Goal: Task Accomplishment & Management: Manage account settings

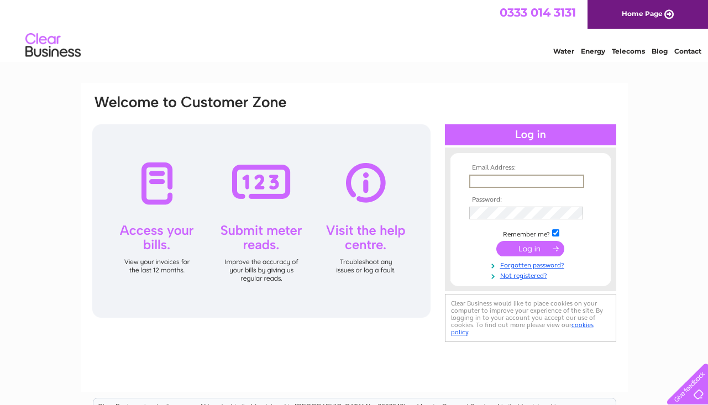
type input "[PERSON_NAME][EMAIL_ADDRESS][DOMAIN_NAME]"
click at [530, 248] on input "submit" at bounding box center [530, 248] width 68 height 15
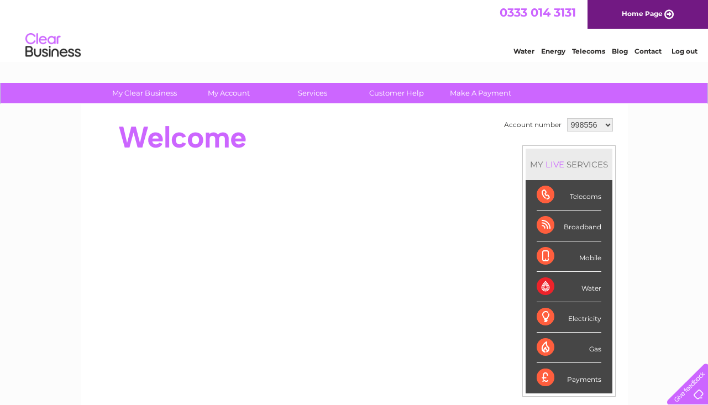
select select "1131363"
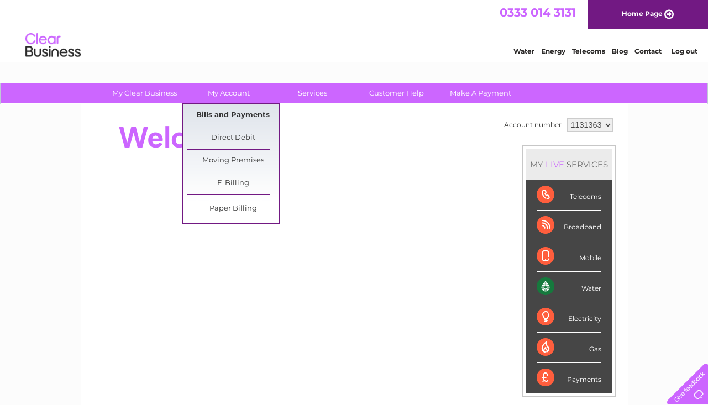
click at [232, 120] on link "Bills and Payments" at bounding box center [232, 115] width 91 height 22
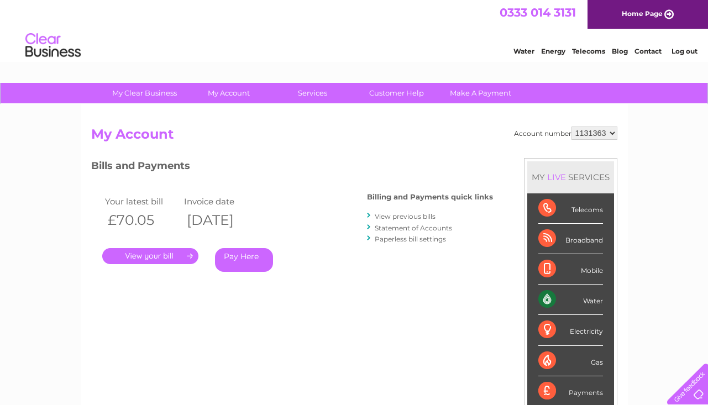
click at [392, 217] on link "View previous bills" at bounding box center [405, 216] width 61 height 8
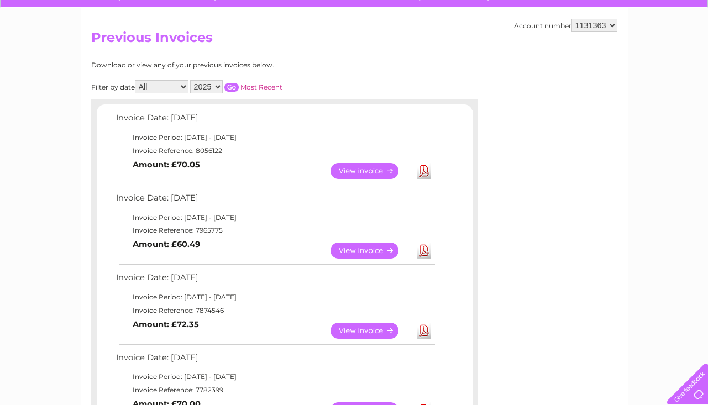
scroll to position [97, 0]
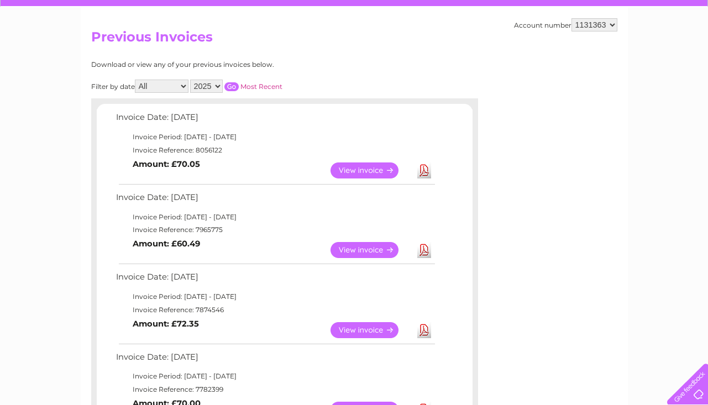
click at [369, 245] on link "View" at bounding box center [371, 250] width 81 height 16
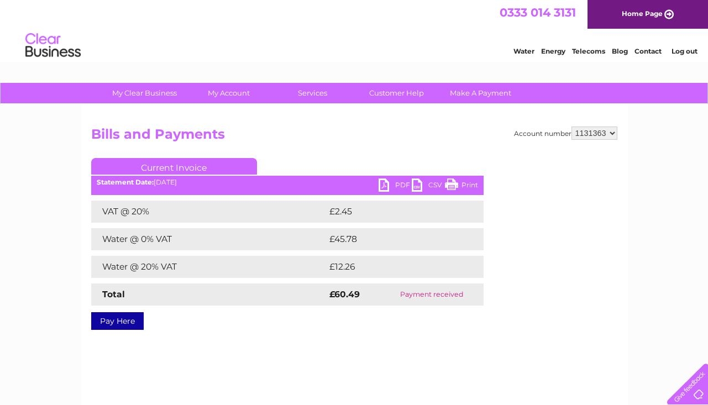
click at [395, 188] on link "PDF" at bounding box center [395, 187] width 33 height 16
click at [227, 97] on link "My Account" at bounding box center [228, 93] width 91 height 20
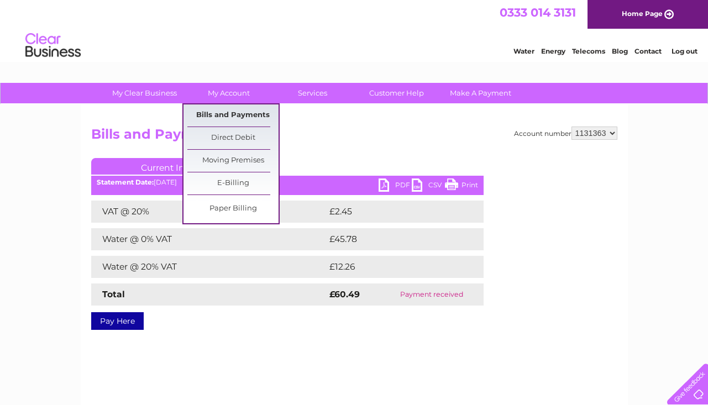
click at [229, 120] on link "Bills and Payments" at bounding box center [232, 115] width 91 height 22
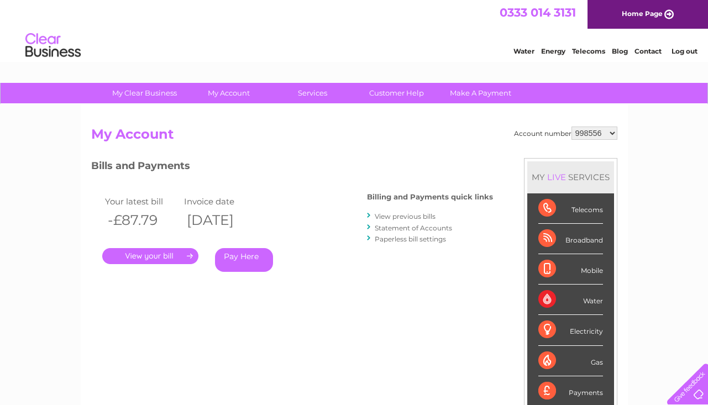
select select "1131363"
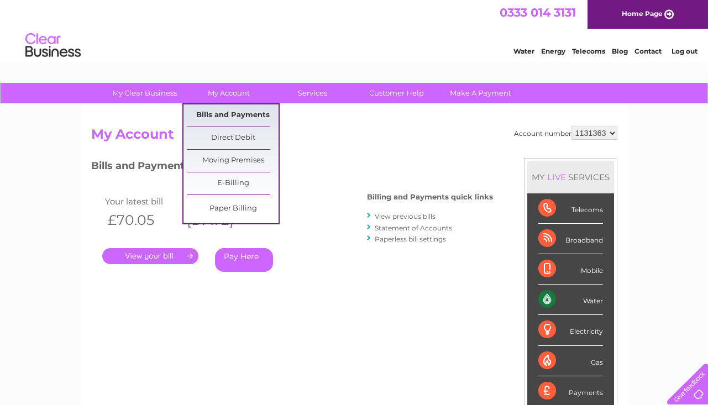
click at [228, 118] on link "Bills and Payments" at bounding box center [232, 115] width 91 height 22
click at [197, 120] on link "Bills and Payments" at bounding box center [232, 115] width 91 height 22
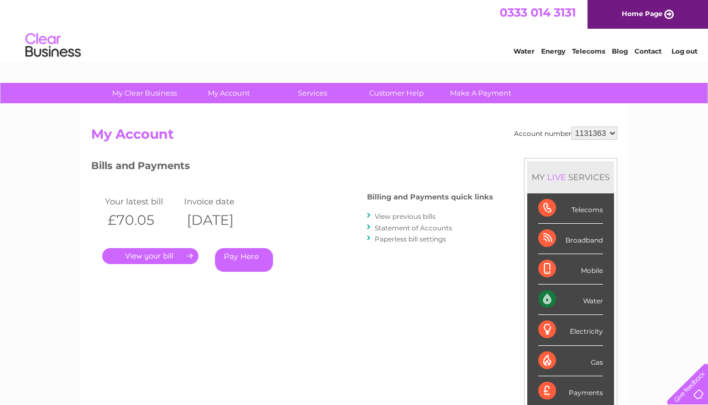
click at [428, 217] on link "View previous bills" at bounding box center [405, 216] width 61 height 8
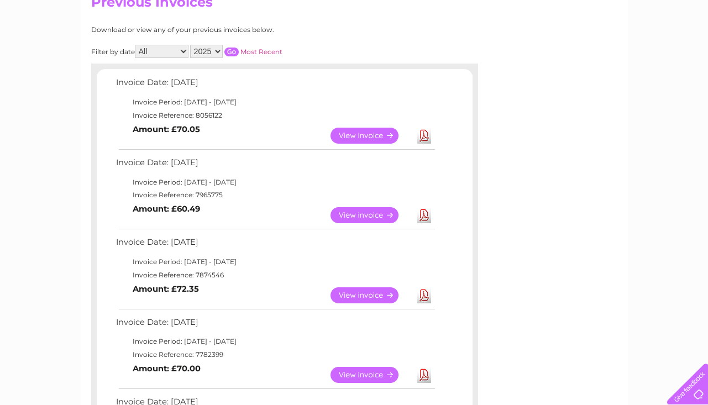
scroll to position [132, 0]
click at [387, 294] on link "View" at bounding box center [371, 296] width 81 height 16
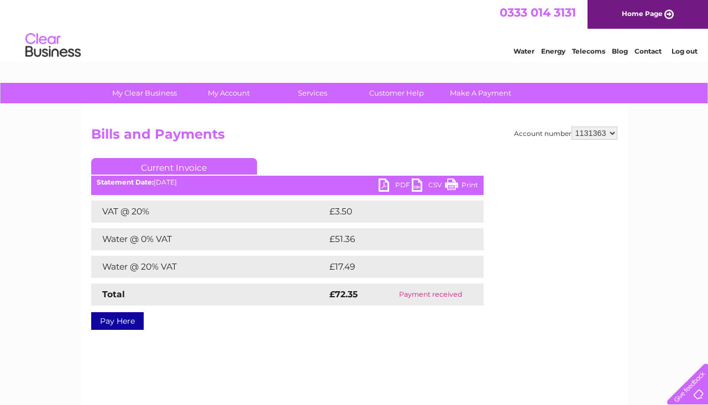
click at [680, 53] on link "Log out" at bounding box center [685, 51] width 26 height 8
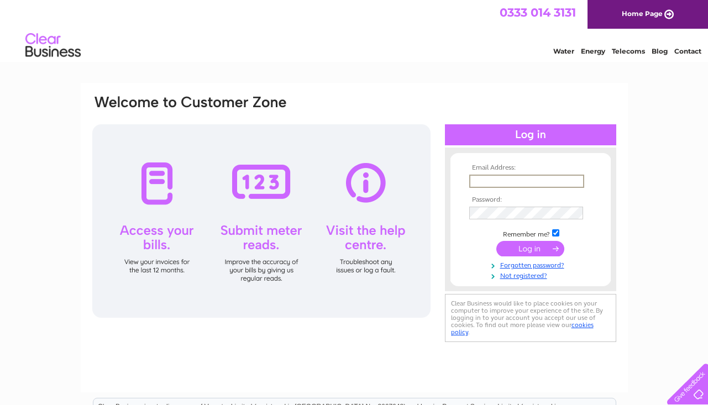
type input "[PERSON_NAME][EMAIL_ADDRESS][DOMAIN_NAME]"
click at [530, 248] on input "submit" at bounding box center [530, 248] width 68 height 15
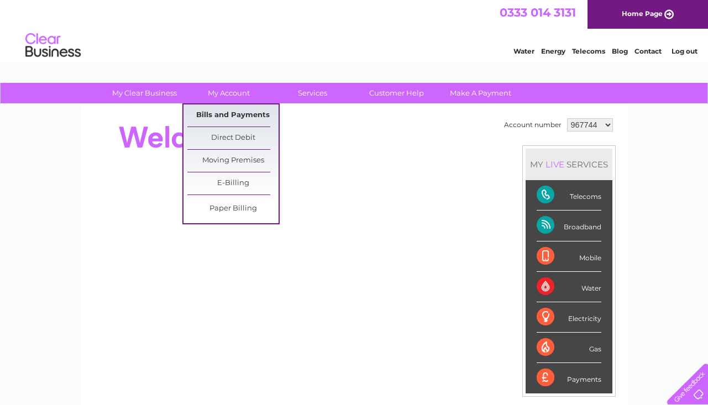
click at [230, 114] on link "Bills and Payments" at bounding box center [232, 115] width 91 height 22
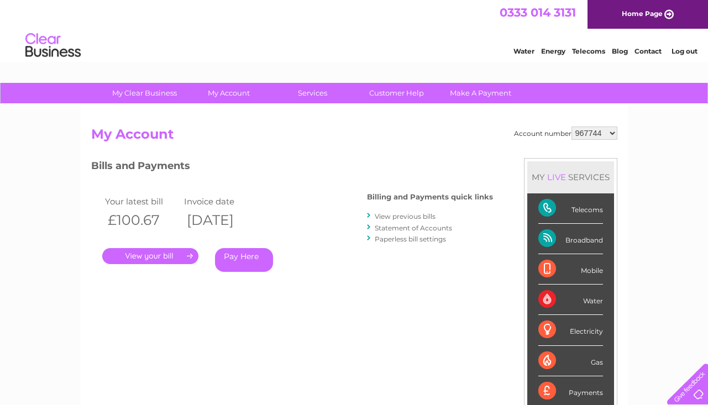
click at [145, 256] on link "." at bounding box center [150, 256] width 96 height 16
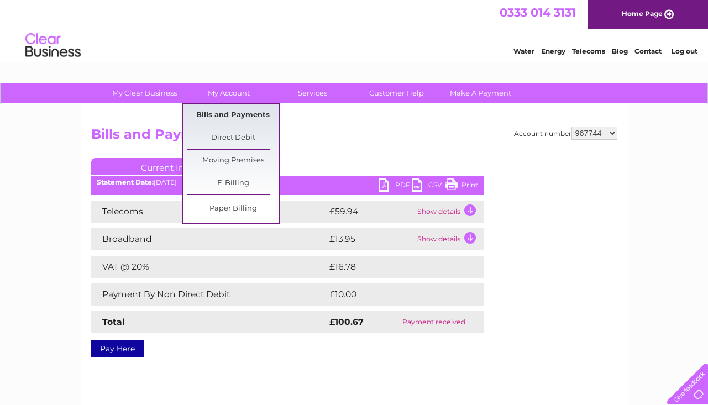
click at [226, 111] on link "Bills and Payments" at bounding box center [232, 115] width 91 height 22
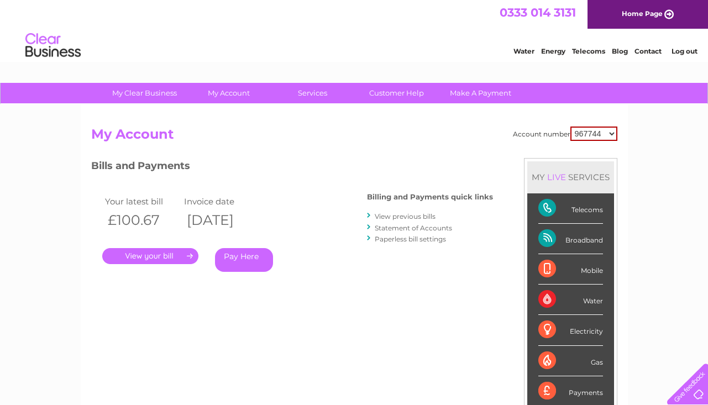
click at [421, 216] on link "View previous bills" at bounding box center [405, 216] width 61 height 8
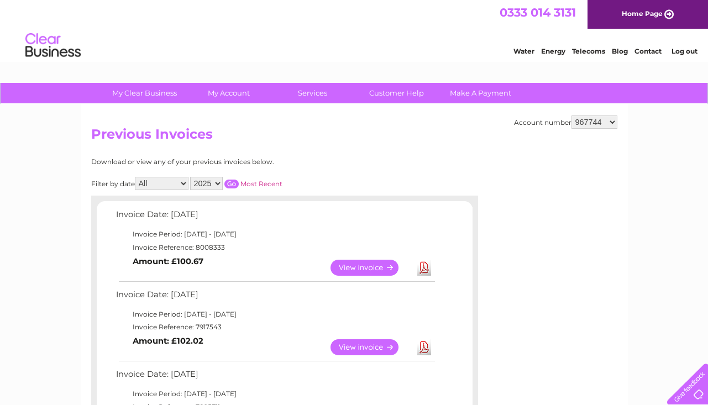
click at [587, 134] on h2 "Previous Invoices" at bounding box center [354, 137] width 526 height 21
select select "1092609"
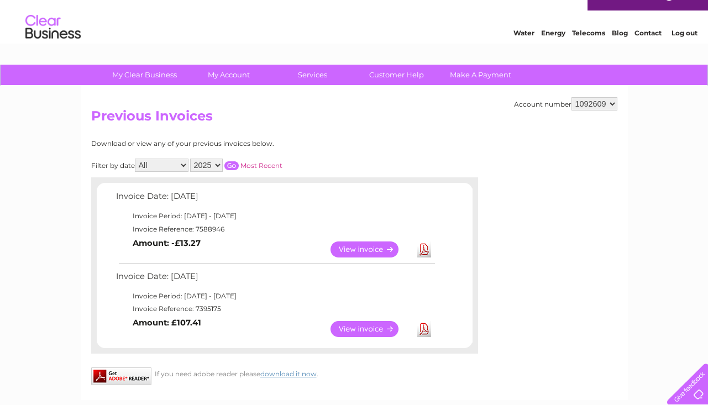
scroll to position [13, 0]
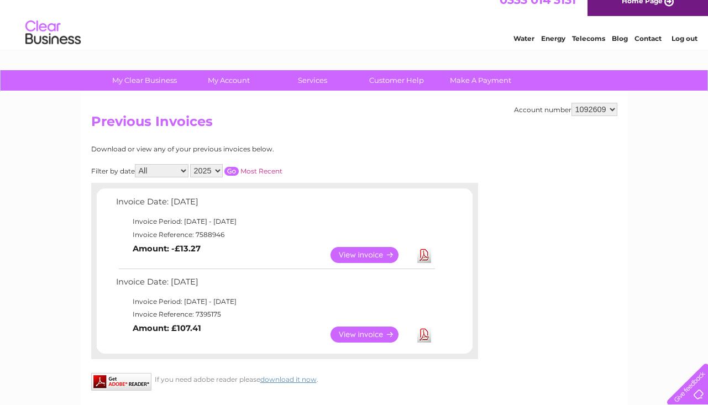
select select "967744"
